Goal: Information Seeking & Learning: Learn about a topic

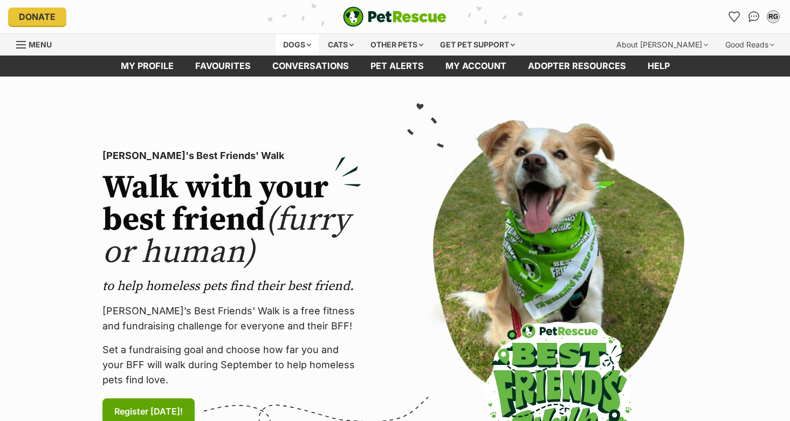
click at [307, 45] on div "Dogs" at bounding box center [296, 45] width 43 height 22
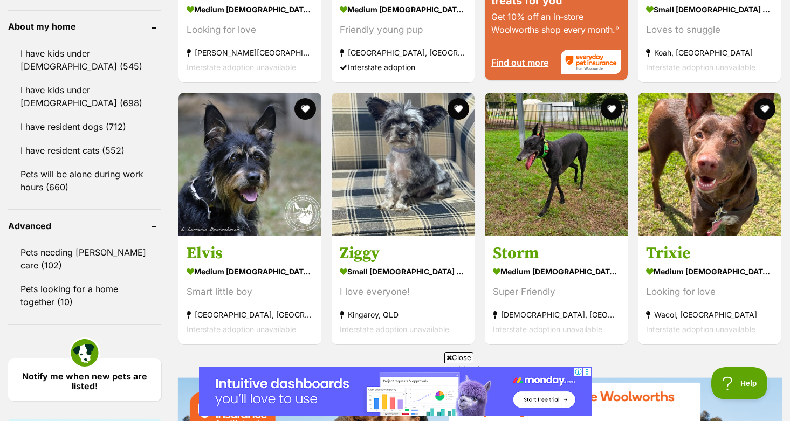
scroll to position [1237, 0]
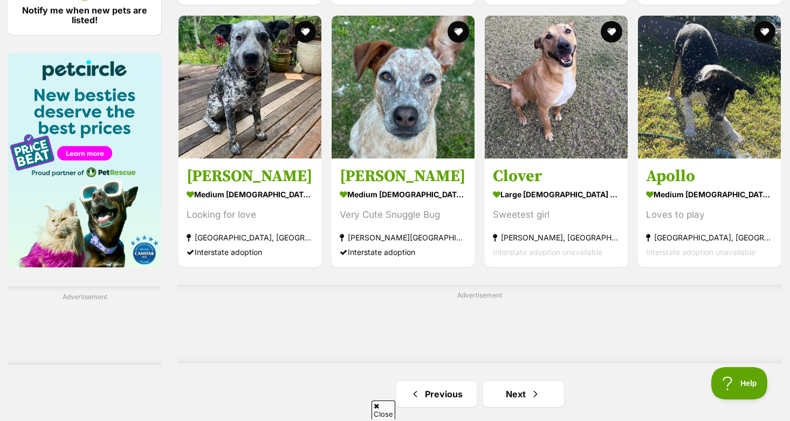
scroll to position [1913, 0]
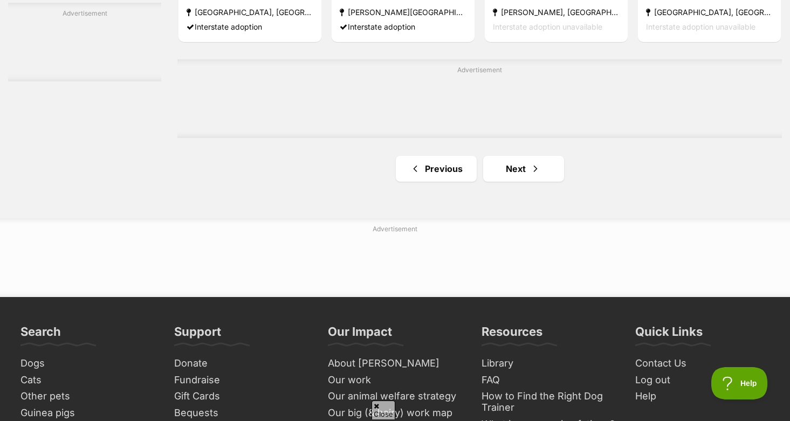
click at [437, 118] on div "Advertisement" at bounding box center [479, 98] width 604 height 79
click at [420, 182] on link "Previous" at bounding box center [436, 169] width 81 height 26
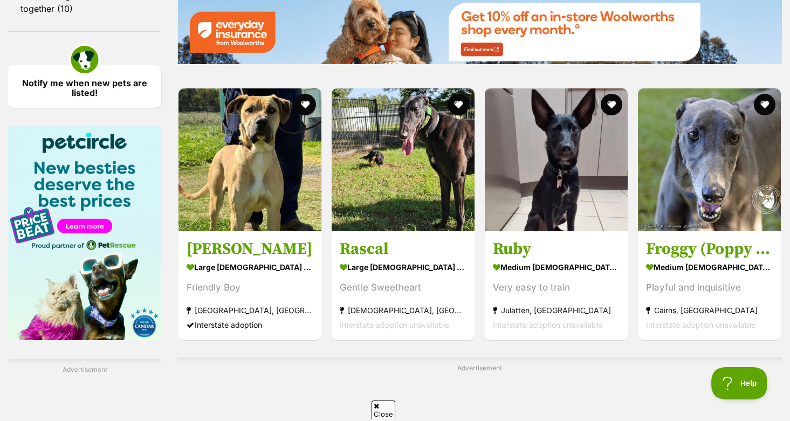
scroll to position [1533, 0]
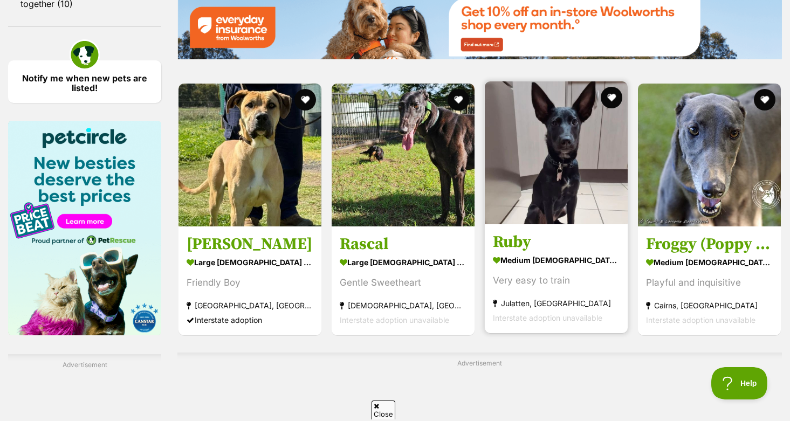
click at [552, 195] on img at bounding box center [555, 152] width 143 height 143
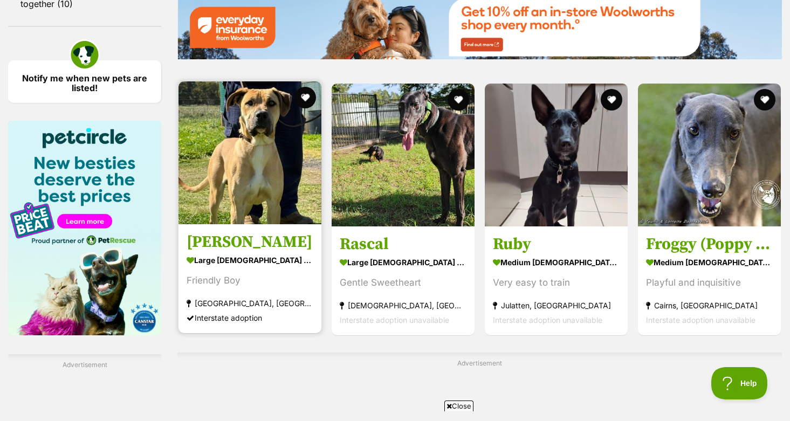
click at [260, 222] on img at bounding box center [249, 152] width 143 height 143
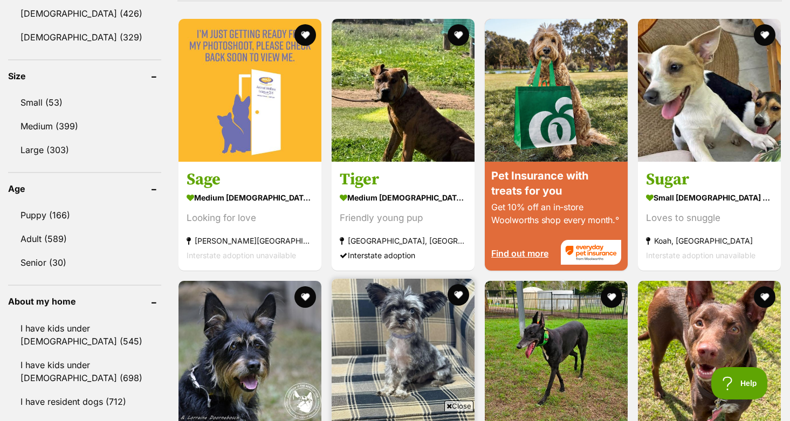
scroll to position [804, 0]
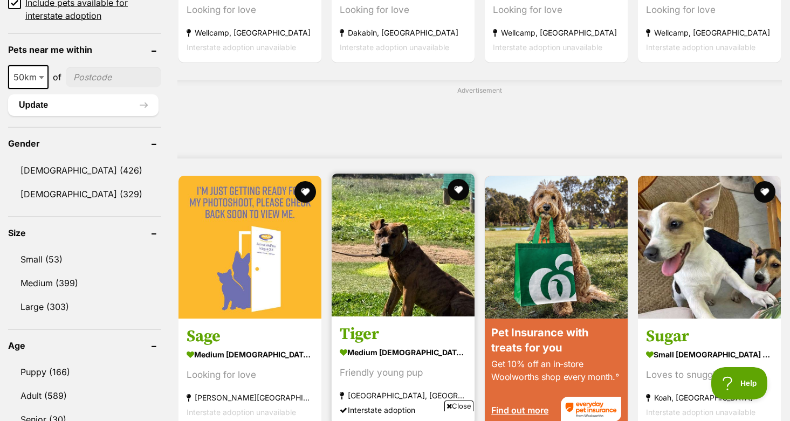
click at [424, 293] on img at bounding box center [402, 245] width 143 height 143
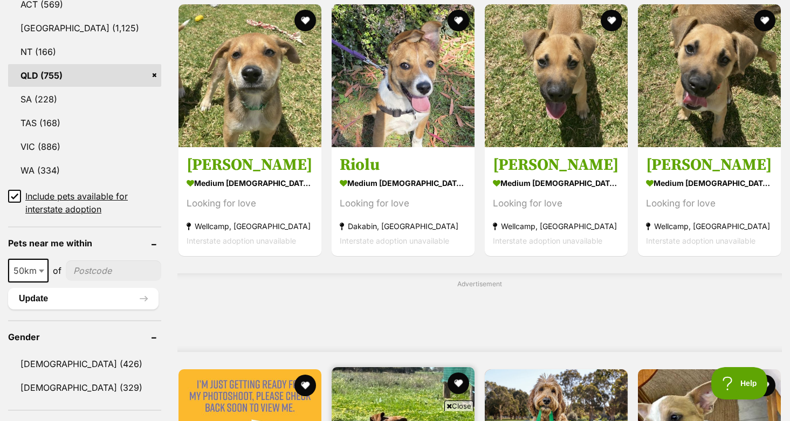
scroll to position [459, 0]
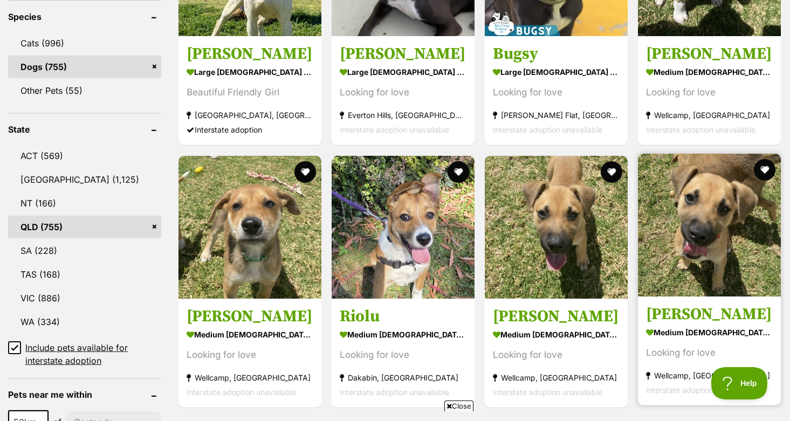
click at [701, 274] on img at bounding box center [709, 225] width 143 height 143
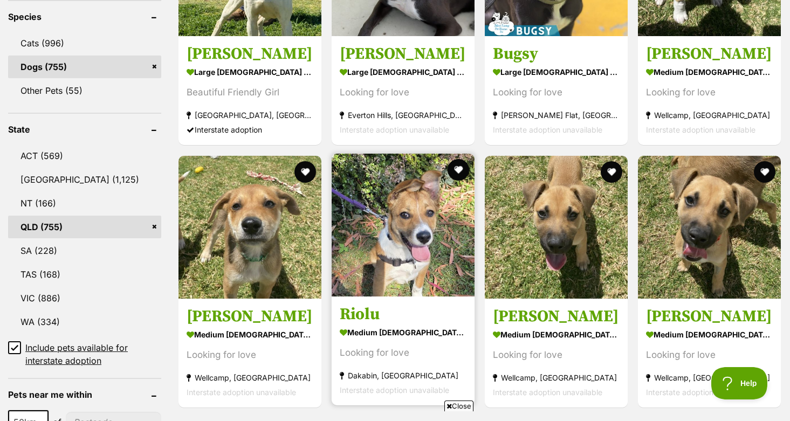
click at [372, 228] on img at bounding box center [402, 225] width 143 height 143
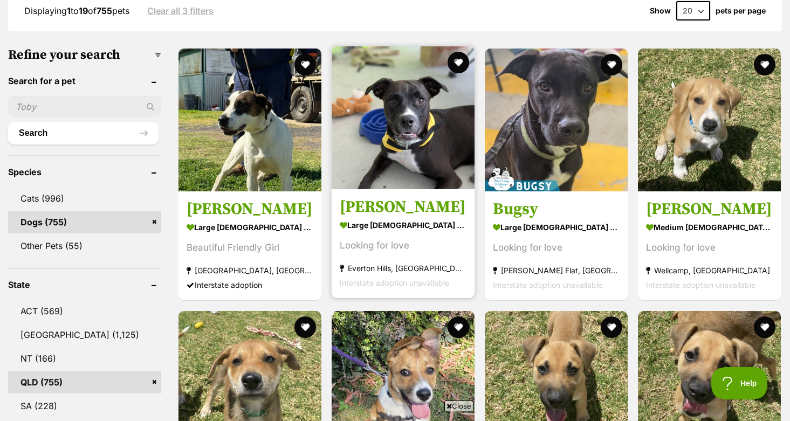
scroll to position [300, 0]
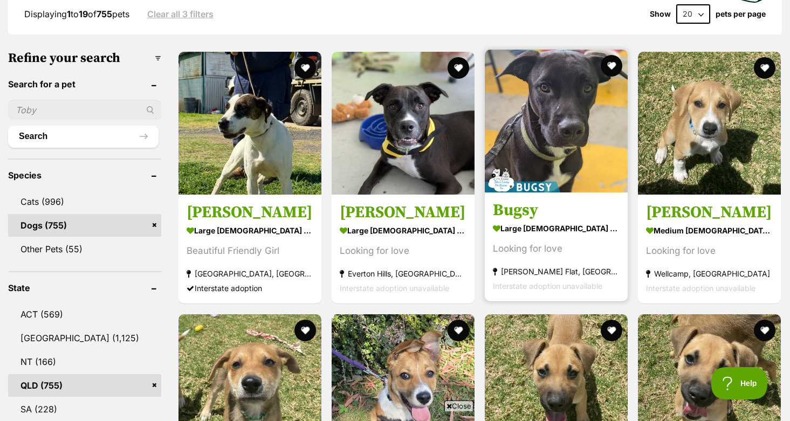
click at [538, 151] on img at bounding box center [555, 121] width 143 height 143
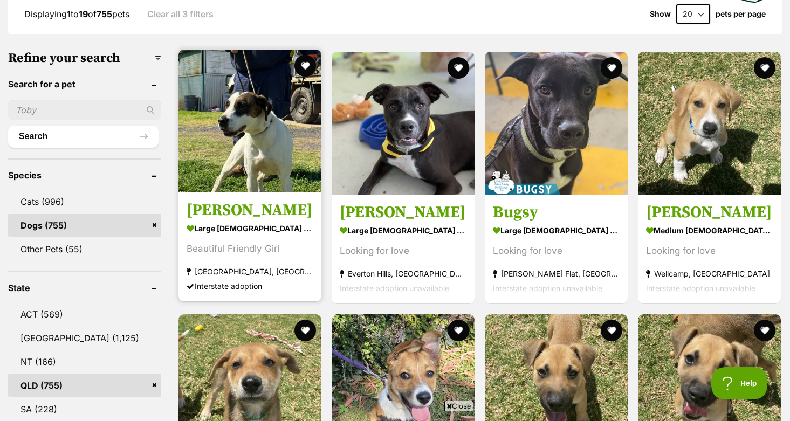
click at [247, 154] on img at bounding box center [249, 121] width 143 height 143
